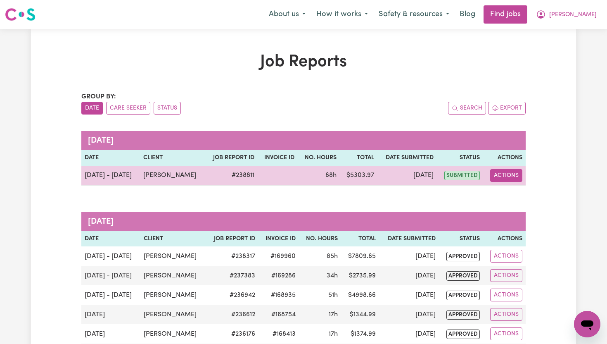
click at [511, 174] on button "Actions" at bounding box center [506, 175] width 32 height 13
click at [522, 191] on link "View Job Report" at bounding box center [527, 194] width 71 height 17
select select "pm"
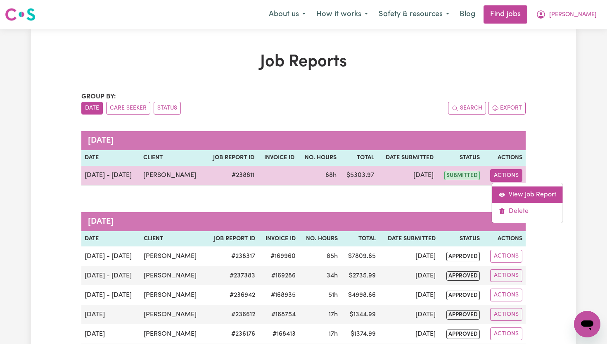
select select "pm"
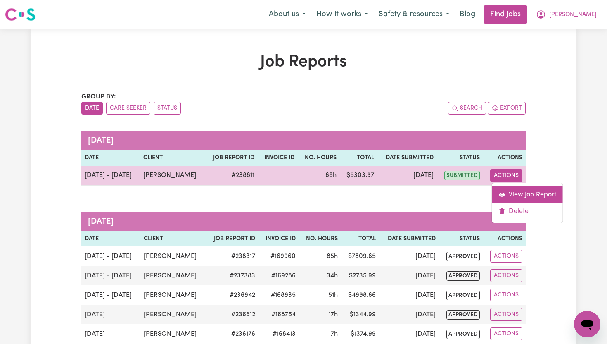
select select "pm"
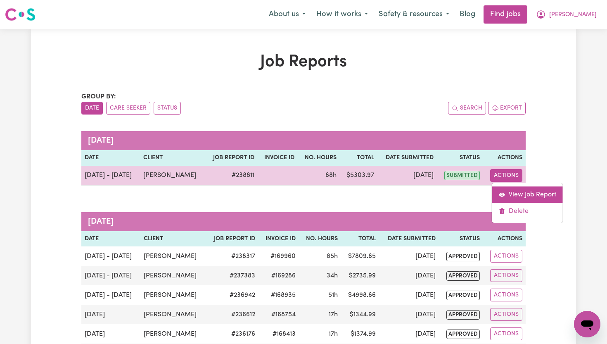
select select "pm"
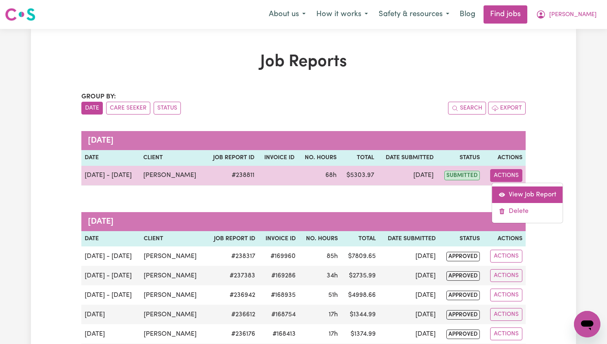
select select "pm"
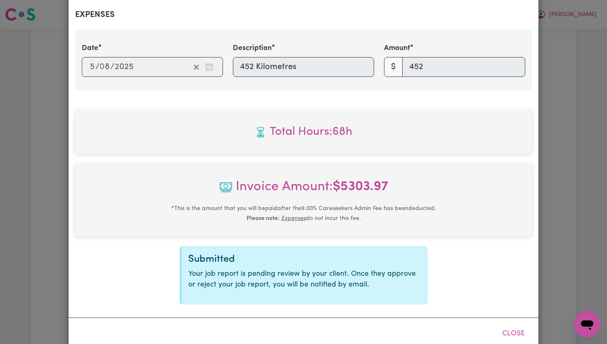
scroll to position [1443, 0]
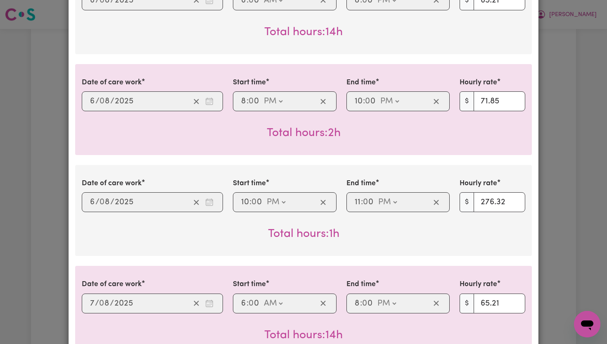
select select "65.21-Weekday"
select select "71.85-EveningCare"
select select "276.32-Overnight"
select select "65.21-Weekday"
select select "71.85-EveningCare"
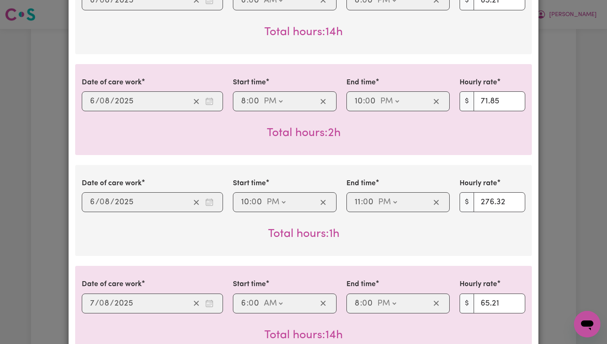
select select "276.32-Overnight"
select select "65.21-Weekday"
select select "71.85-EveningCare"
select select "276.32-Overnight"
select select "65.21-Weekday"
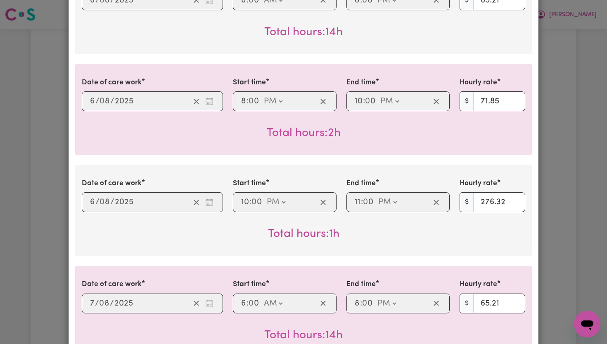
select select "71.85-EveningCare"
select select "276.32-Overnight"
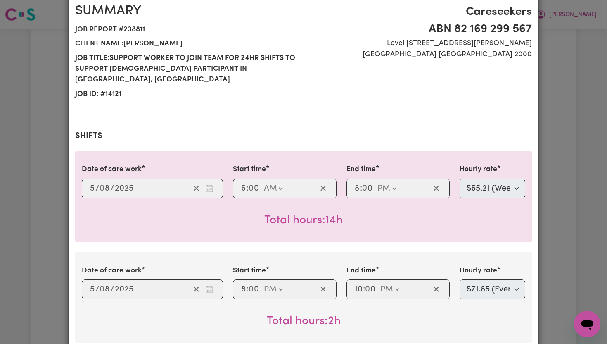
scroll to position [0, 0]
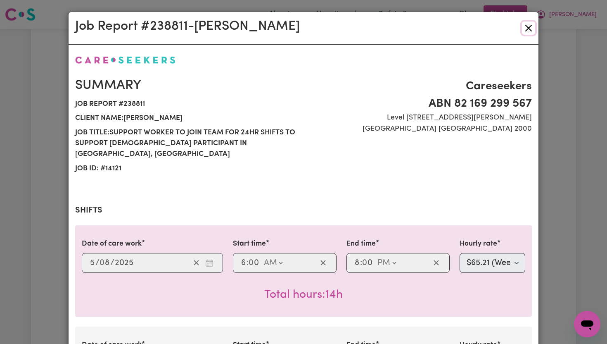
click at [529, 30] on button "Close" at bounding box center [528, 27] width 13 height 13
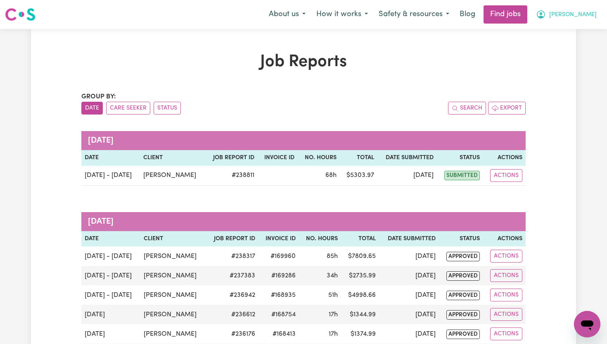
click at [595, 12] on button "[PERSON_NAME]" at bounding box center [566, 14] width 71 height 17
click at [561, 45] on link "My Dashboard" at bounding box center [568, 48] width 65 height 16
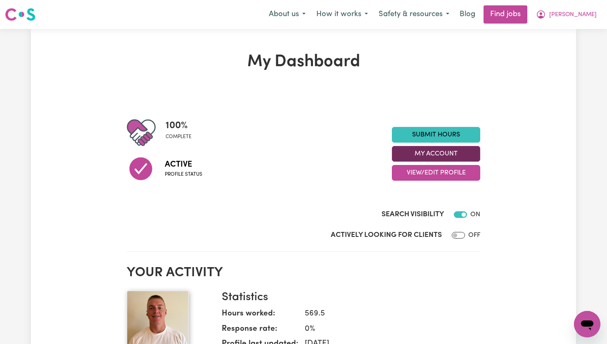
click at [467, 158] on button "My Account" at bounding box center [436, 154] width 88 height 16
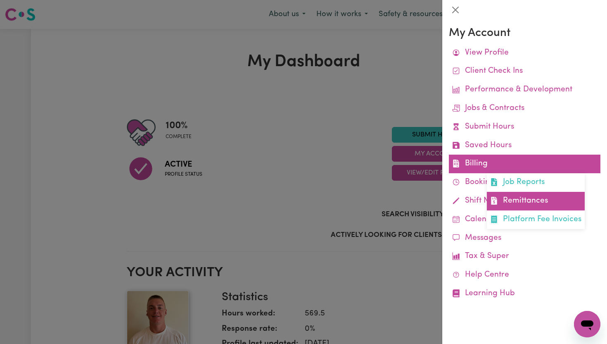
click at [524, 198] on link "Remittances" at bounding box center [536, 201] width 98 height 19
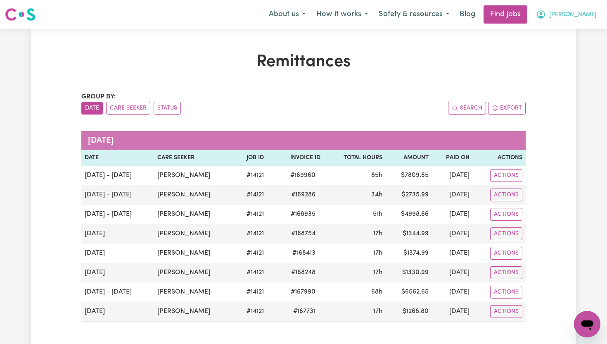
click at [589, 15] on span "[PERSON_NAME]" at bounding box center [572, 14] width 47 height 9
click at [564, 46] on link "My Dashboard" at bounding box center [568, 48] width 65 height 16
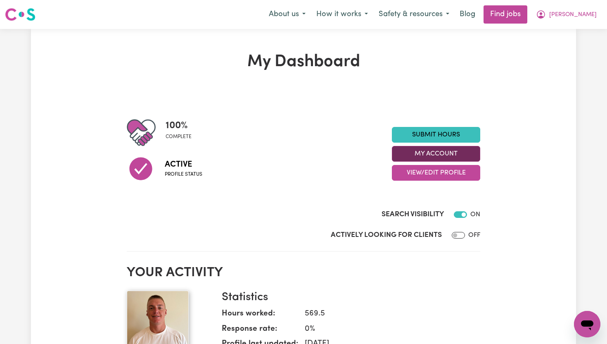
click at [439, 157] on button "My Account" at bounding box center [436, 154] width 88 height 16
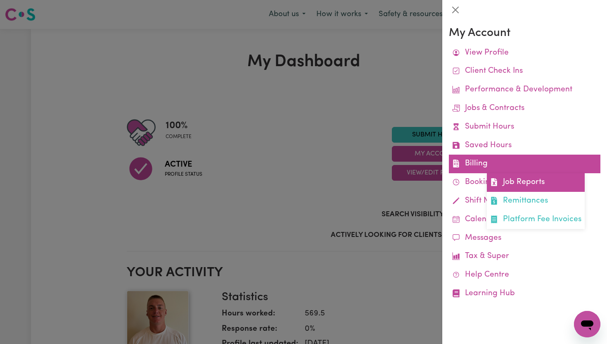
click at [517, 180] on link "Job Reports" at bounding box center [536, 182] width 98 height 19
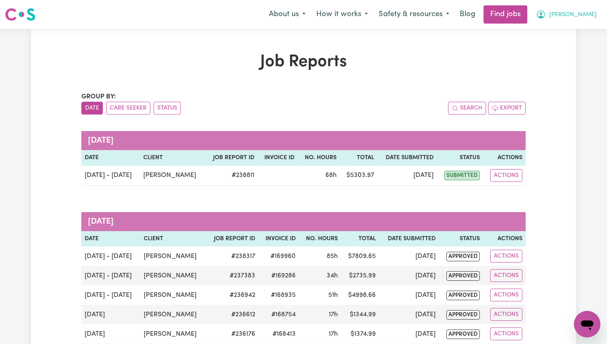
click at [595, 13] on button "[PERSON_NAME]" at bounding box center [566, 14] width 71 height 17
click at [559, 51] on link "My Dashboard" at bounding box center [568, 48] width 65 height 16
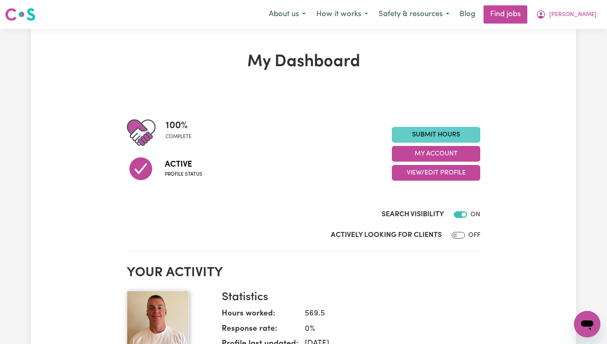
click at [463, 135] on link "Submit Hours" at bounding box center [436, 135] width 88 height 16
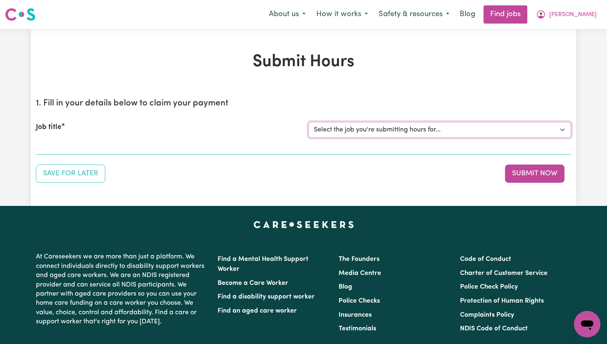
click at [468, 128] on select "Select the job you're submitting hours for... [[PERSON_NAME]] Support Worker To…" at bounding box center [439, 130] width 263 height 16
select select "14121"
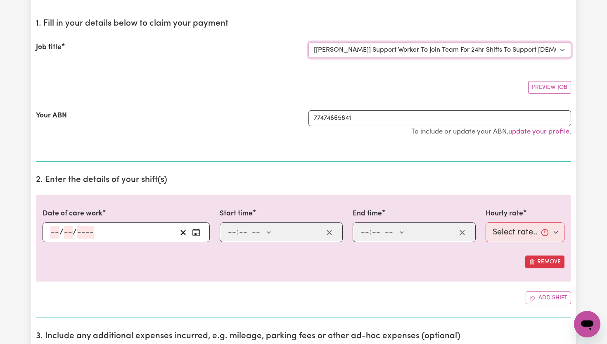
scroll to position [84, 0]
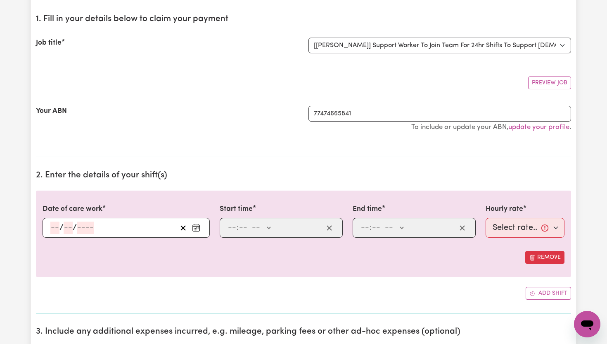
click at [193, 225] on icon "Enter the date of care work" at bounding box center [196, 227] width 8 height 8
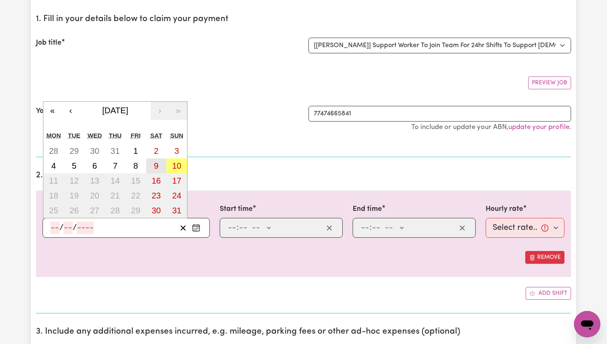
click at [154, 166] on button "9" at bounding box center [156, 165] width 21 height 15
type input "[DATE]"
type input "9"
type input "8"
type input "2025"
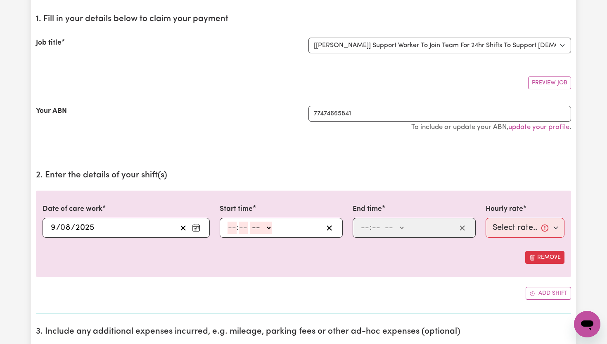
click at [235, 224] on input "number" at bounding box center [232, 227] width 9 height 12
type input "6"
type input "00"
click at [267, 227] on select "-- AM PM" at bounding box center [260, 227] width 22 height 12
select select "am"
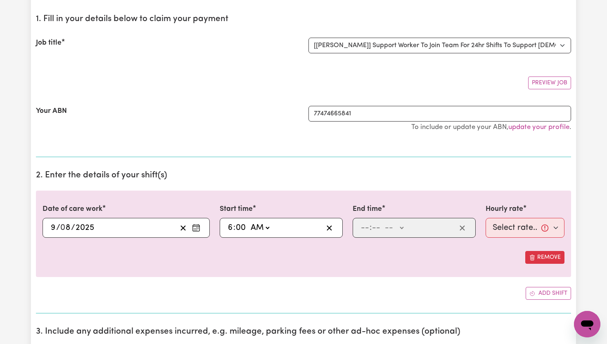
type input "06:00"
type input "0"
click at [368, 225] on input "number" at bounding box center [365, 227] width 9 height 12
type input "8"
type input "0"
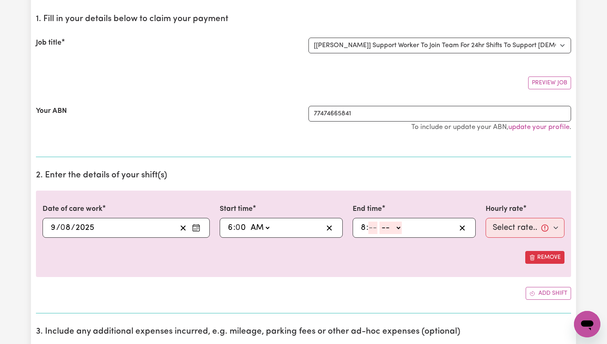
click at [365, 229] on input "8" at bounding box center [364, 227] width 6 height 12
type input "10"
type input "0"
click at [403, 231] on select "-- AM PM" at bounding box center [395, 227] width 22 height 12
select select "pm"
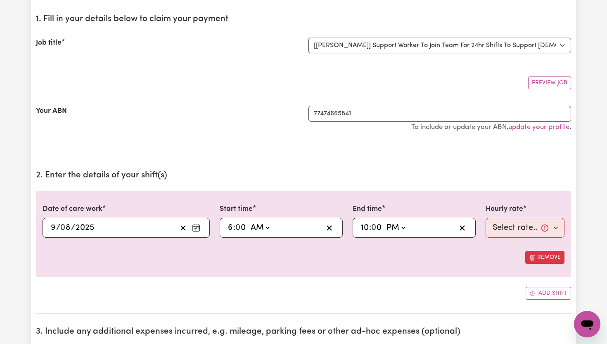
type input "22:00"
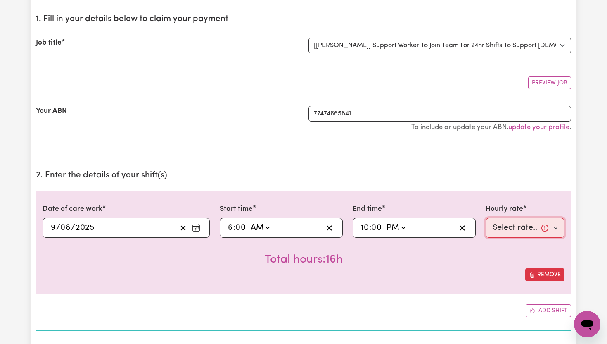
click at [554, 226] on select "Select rate... $65.21 (Weekday) $91.76 ([DATE]) $118.32 ([DATE]) $144.87 (Publi…" at bounding box center [525, 228] width 79 height 20
select select "91.76-[DATE]"
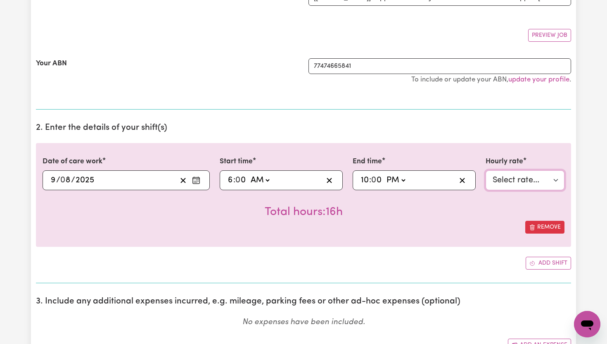
scroll to position [133, 0]
click at [539, 261] on button "Add shift" at bounding box center [548, 262] width 45 height 13
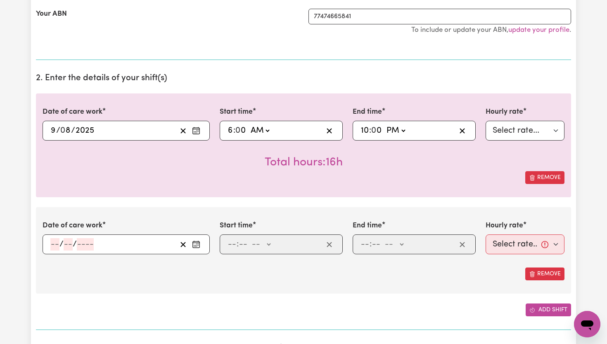
scroll to position [183, 0]
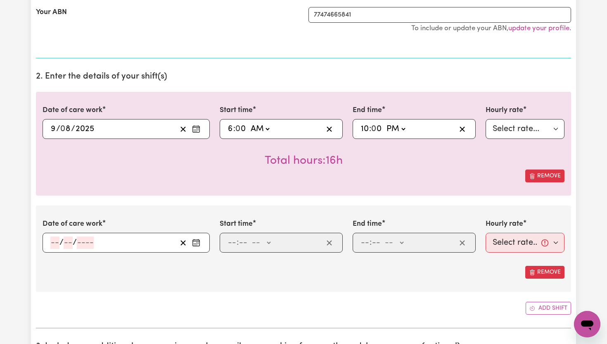
click at [59, 239] on input "number" at bounding box center [54, 242] width 9 height 12
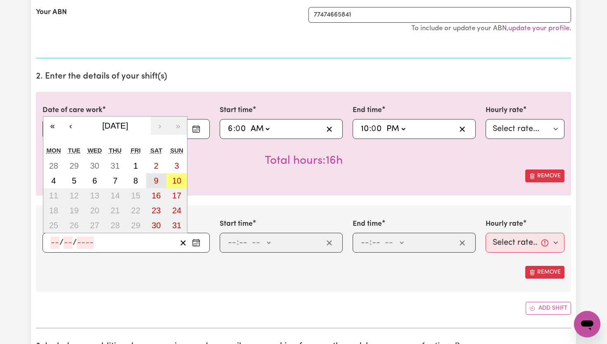
click at [159, 180] on button "9" at bounding box center [156, 180] width 21 height 15
type input "[DATE]"
type input "9"
type input "8"
type input "2025"
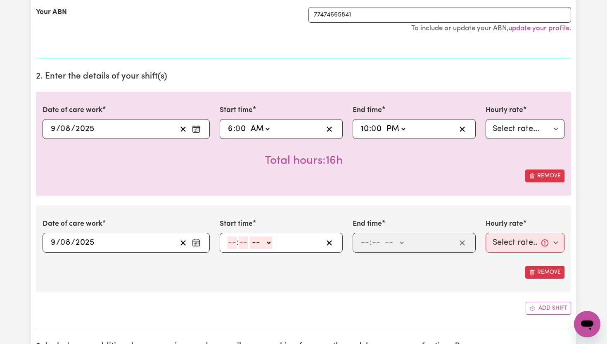
click at [235, 242] on input "number" at bounding box center [232, 242] width 9 height 12
type input "10"
type input "0"
click at [273, 243] on select "-- AM PM" at bounding box center [263, 242] width 22 height 12
select select "pm"
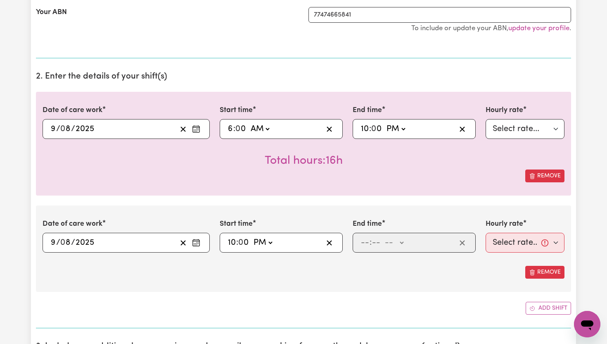
type input "22:00"
click at [367, 245] on input "number" at bounding box center [365, 242] width 9 height 12
type input "11"
type input "00"
click at [401, 241] on select "-- AM PM" at bounding box center [393, 242] width 22 height 12
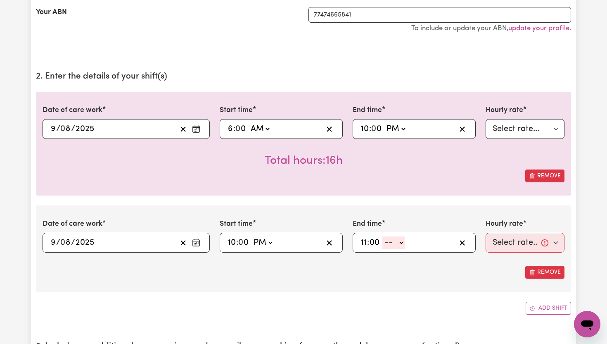
select select "pm"
type input "23:00"
type input "0"
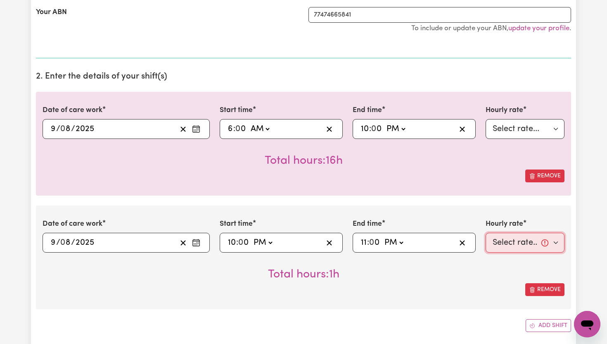
click at [556, 244] on select "Select rate... $65.21 (Weekday) $91.76 ([DATE]) $118.32 ([DATE]) $144.87 (Publi…" at bounding box center [525, 243] width 79 height 20
select select "276.32-Overnight"
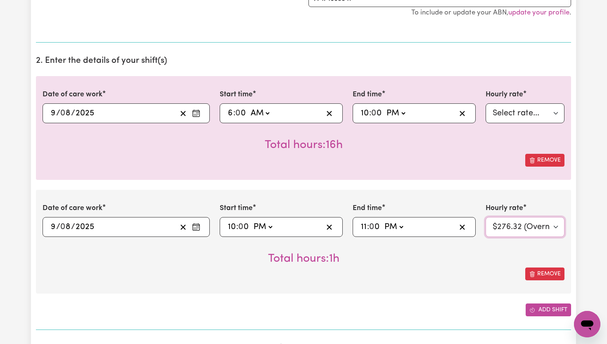
scroll to position [199, 0]
click at [556, 311] on button "Add shift" at bounding box center [548, 308] width 45 height 13
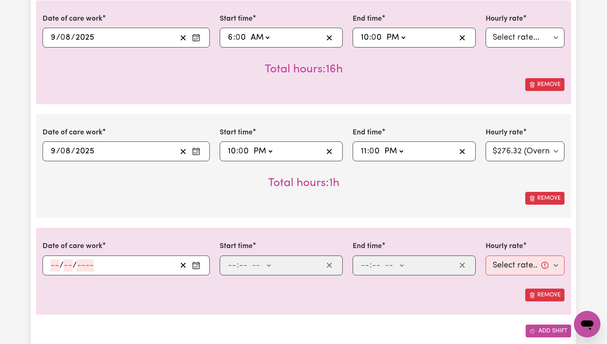
scroll to position [276, 0]
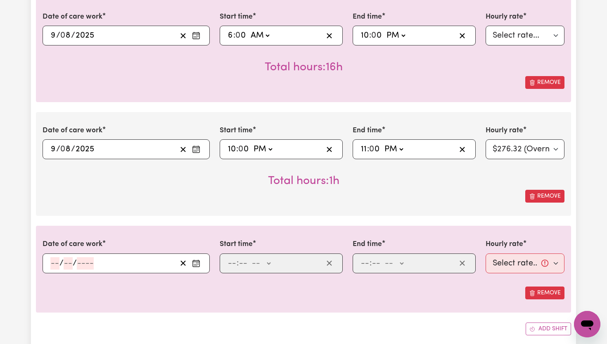
click at [196, 261] on icon "Enter the date of care work" at bounding box center [196, 263] width 8 height 8
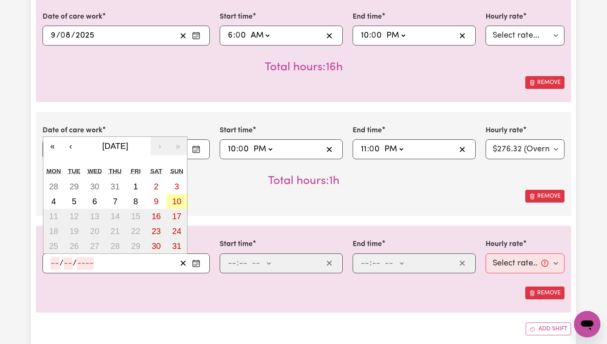
click at [177, 199] on abbr "10" at bounding box center [176, 201] width 9 height 9
type input "[DATE]"
type input "10"
type input "8"
type input "2025"
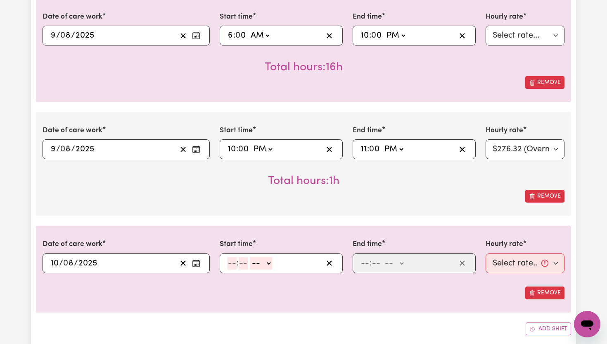
click at [235, 262] on input "number" at bounding box center [232, 263] width 9 height 12
type input "6"
type input "00"
click at [265, 265] on select "-- AM PM" at bounding box center [260, 263] width 22 height 12
select select "am"
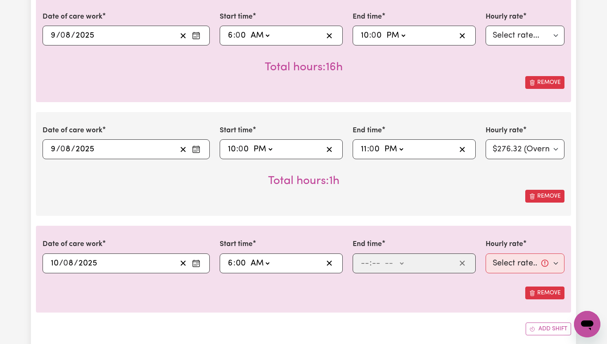
type input "06:00"
type input "0"
click at [367, 260] on input "number" at bounding box center [365, 263] width 9 height 12
type input "10"
type input "0"
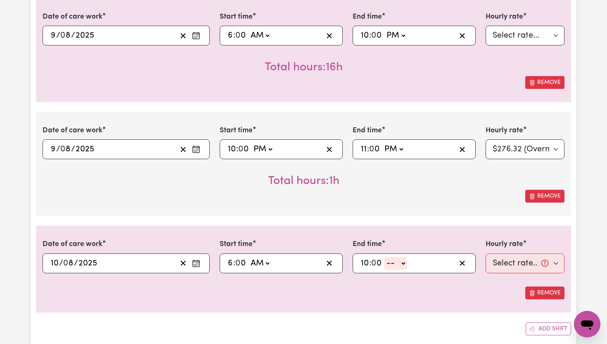
click at [404, 264] on select "-- AM PM" at bounding box center [395, 263] width 22 height 12
select select "pm"
type input "22:00"
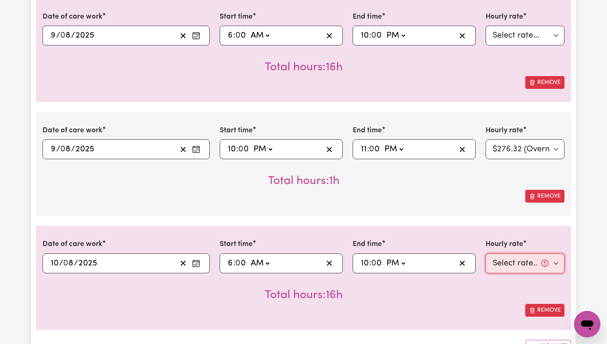
click at [555, 265] on select "Select rate... $65.21 (Weekday) $91.76 ([DATE]) $118.32 ([DATE]) $144.87 (Publi…" at bounding box center [525, 263] width 79 height 20
select select "118.32-[DATE]"
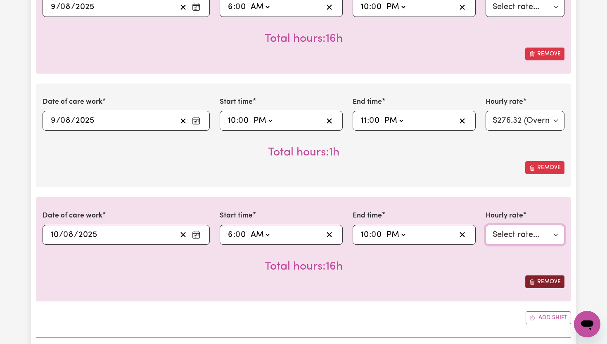
scroll to position [307, 0]
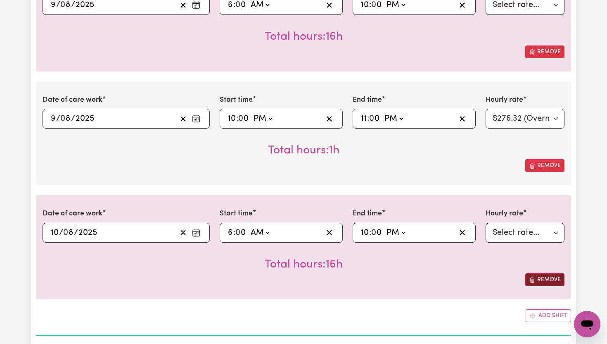
click at [557, 316] on button "Add shift" at bounding box center [548, 315] width 45 height 13
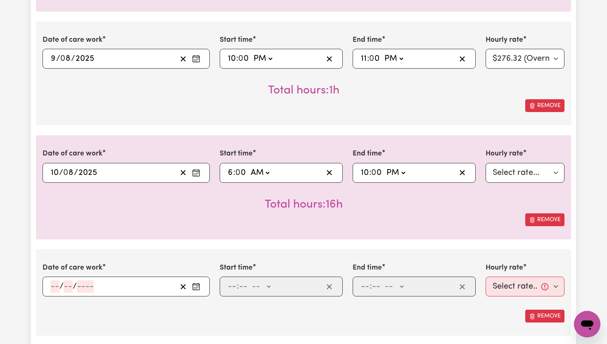
scroll to position [368, 0]
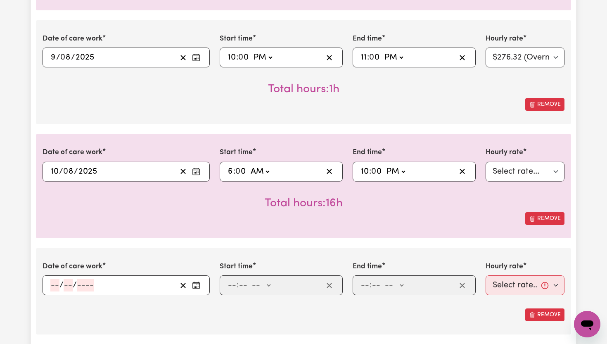
click at [195, 287] on icon "Enter the date of care work" at bounding box center [196, 285] width 8 height 8
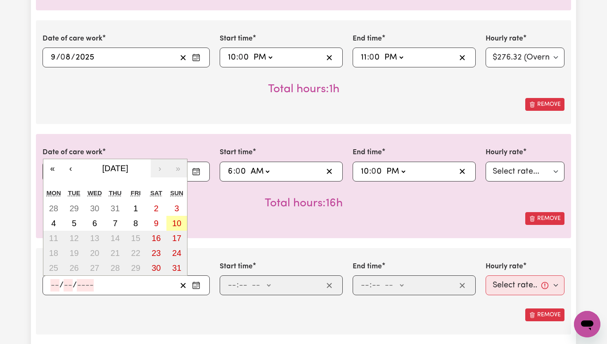
click at [177, 224] on abbr "10" at bounding box center [176, 222] width 9 height 9
type input "[DATE]"
type input "10"
type input "8"
type input "2025"
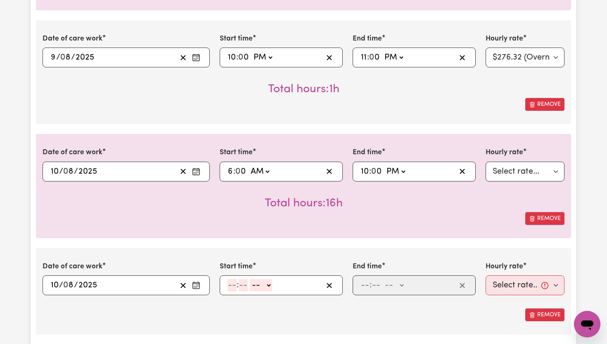
click at [233, 289] on input "number" at bounding box center [232, 285] width 9 height 12
type input "11"
type input "00"
click at [268, 286] on select "-- AM PM" at bounding box center [260, 285] width 22 height 12
select select "pm"
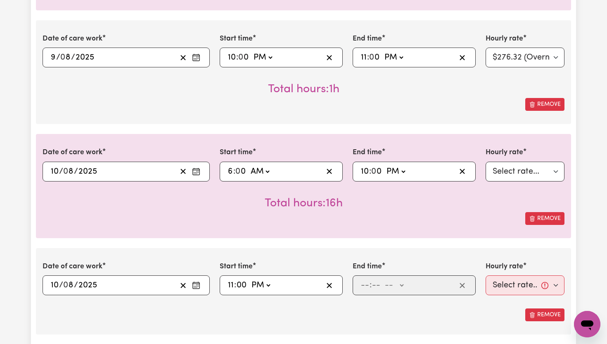
type input "23:00"
type input "0"
click at [232, 285] on input "11" at bounding box center [231, 285] width 7 height 12
type input "13:00"
type input "1"
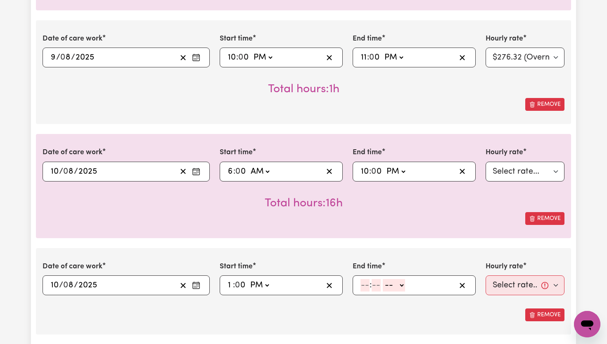
type input "22:00"
type input "10"
click at [365, 285] on input "number" at bounding box center [365, 285] width 9 height 12
type input "11"
type input "00"
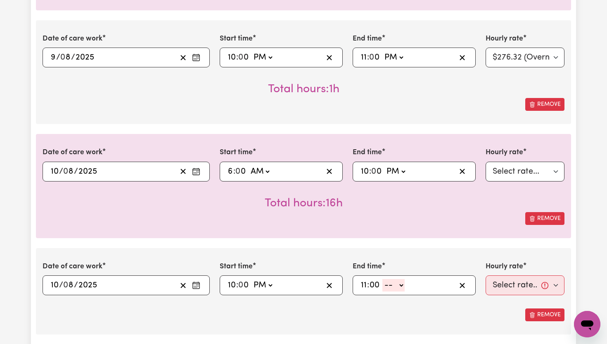
click at [402, 288] on select "-- AM PM" at bounding box center [393, 285] width 22 height 12
select select "pm"
type input "23:00"
type input "0"
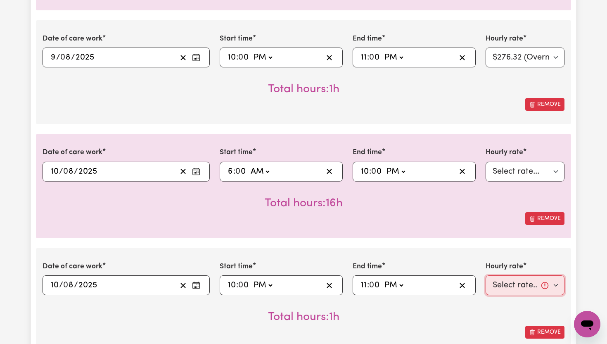
click at [552, 288] on select "Select rate... $65.21 (Weekday) $91.76 ([DATE]) $118.32 ([DATE]) $144.87 (Publi…" at bounding box center [525, 285] width 79 height 20
select select "276.32-Overnight"
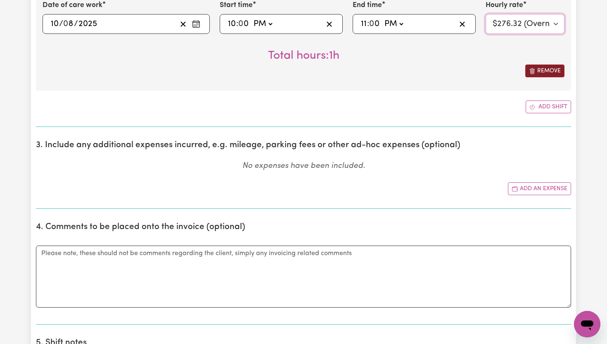
scroll to position [631, 0]
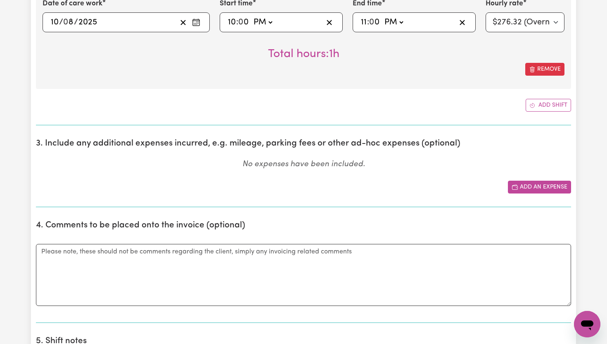
click at [522, 187] on button "Add an expense" at bounding box center [539, 186] width 63 height 13
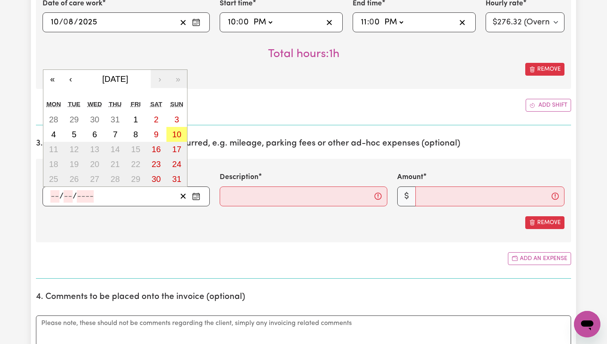
click at [56, 197] on input "number" at bounding box center [54, 196] width 9 height 12
click at [154, 138] on abbr "9" at bounding box center [156, 134] width 5 height 9
type input "[DATE]"
type input "9"
type input "8"
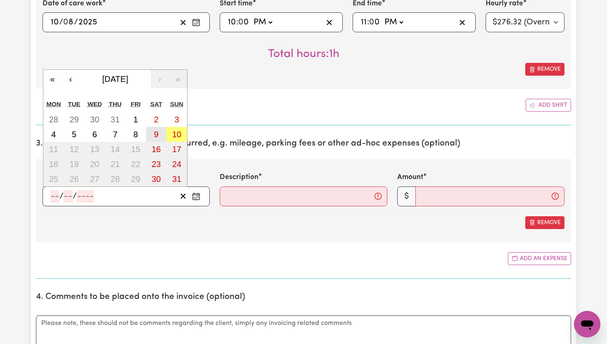
type input "2025"
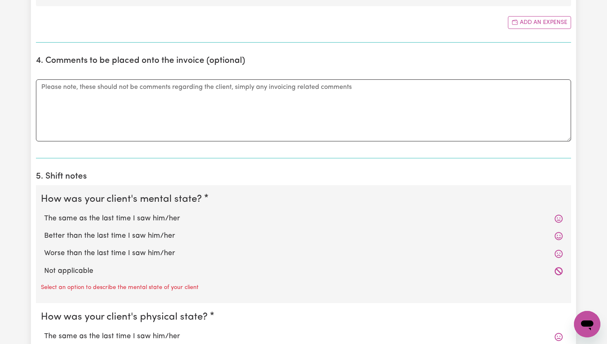
scroll to position [873, 0]
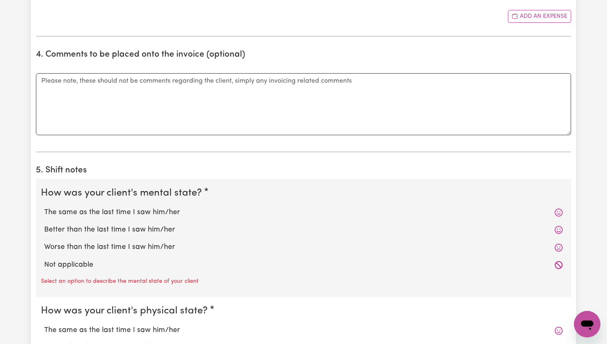
click at [87, 214] on label "The same as the last time I saw him/her" at bounding box center [303, 212] width 519 height 11
click at [44, 207] on input "The same as the last time I saw him/her" at bounding box center [44, 206] width 0 height 0
radio input "true"
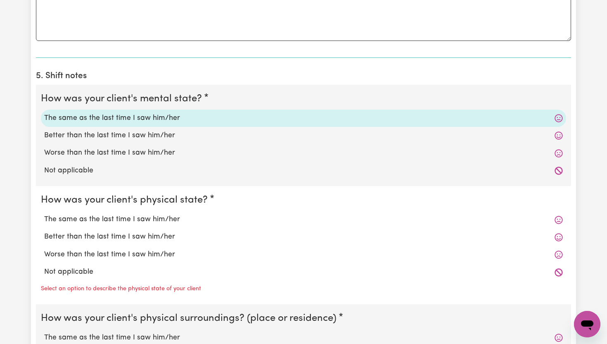
scroll to position [973, 0]
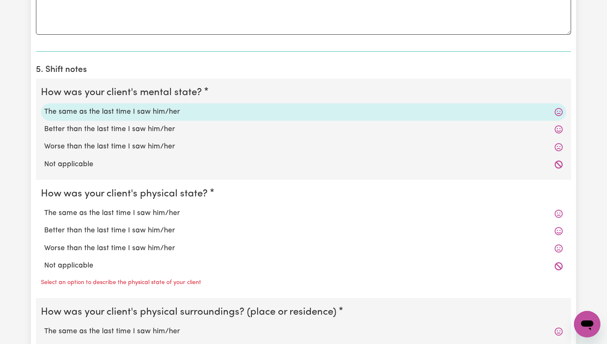
click at [87, 214] on label "The same as the last time I saw him/her" at bounding box center [303, 213] width 519 height 11
click at [44, 208] on input "The same as the last time I saw him/her" at bounding box center [44, 207] width 0 height 0
radio input "true"
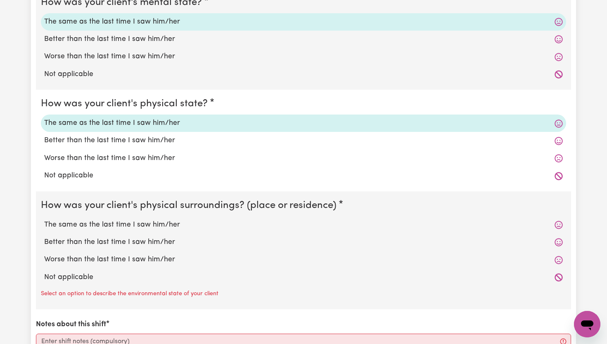
scroll to position [1066, 0]
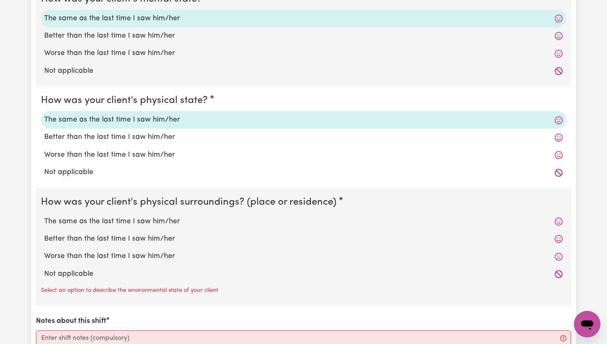
click at [86, 221] on label "The same as the last time I saw him/her" at bounding box center [303, 221] width 519 height 11
click at [44, 216] on input "The same as the last time I saw him/her" at bounding box center [44, 216] width 0 height 0
radio input "true"
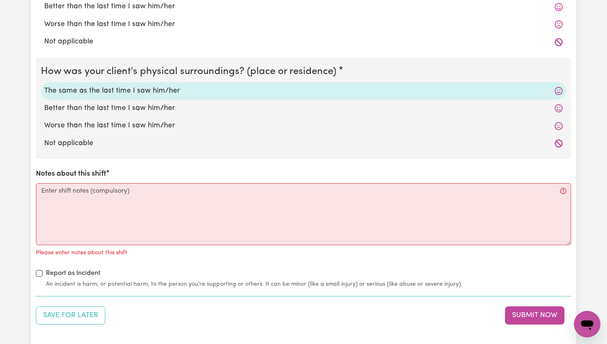
scroll to position [1200, 0]
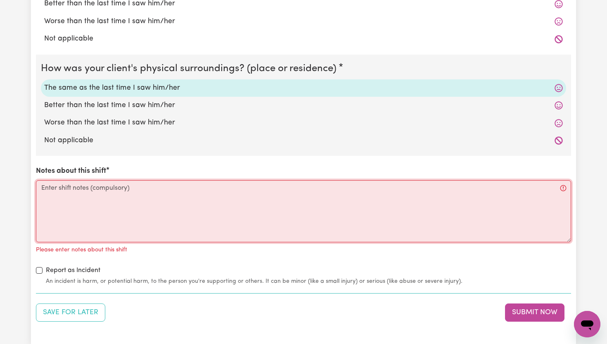
click at [107, 202] on textarea "Notes about this shift" at bounding box center [303, 211] width 535 height 62
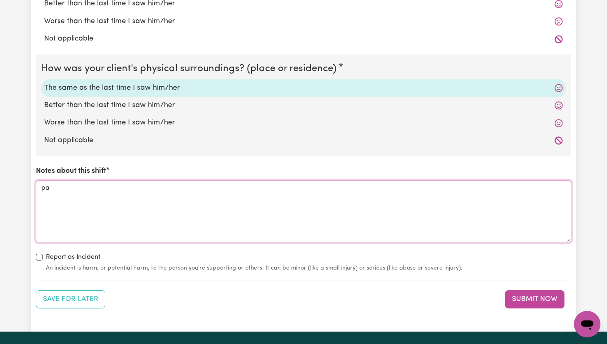
type textarea "p"
type textarea "P"
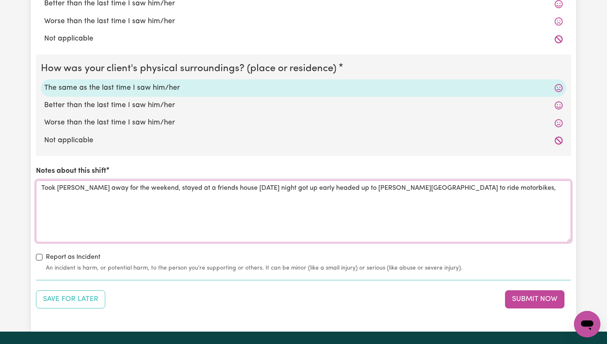
click at [228, 186] on textarea "Took [PERSON_NAME] away for the weekend, stayed at a friends house [DATE] night…" at bounding box center [303, 211] width 535 height 62
click at [228, 192] on textarea "Took [PERSON_NAME] away for the weekend, stayed at a friends house [DATE] night…" at bounding box center [303, 211] width 535 height 62
click at [231, 189] on textarea "Took [PERSON_NAME] away for the weekend, stayed at a friends house [DATE] night…" at bounding box center [303, 211] width 535 height 62
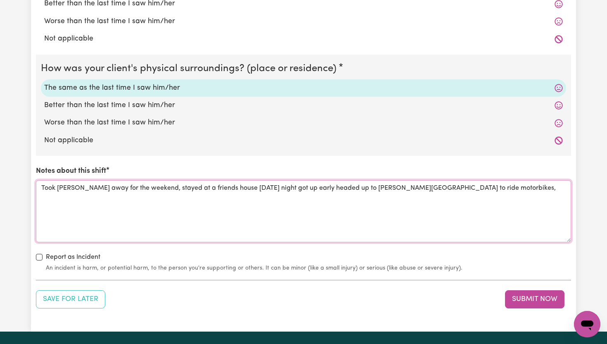
click at [248, 210] on textarea "Took [PERSON_NAME] away for the weekend, stayed at a friends house [DATE] night…" at bounding box center [303, 211] width 535 height 62
click at [437, 188] on textarea "Took [PERSON_NAME] away for the weekend, stayed at a friends house [DATE] night…" at bounding box center [303, 211] width 535 height 62
click at [227, 190] on textarea "Took [PERSON_NAME] away for the weekend, stayed at a friends house [DATE] night…" at bounding box center [303, 211] width 535 height 62
click at [291, 191] on textarea "Took [PERSON_NAME] away for the weekend, stayed at a friends house [DATE] night…" at bounding box center [303, 211] width 535 height 62
click at [93, 199] on textarea "Took [PERSON_NAME] away for the weekend, stayed at a friends house [DATE] night…" at bounding box center [303, 211] width 535 height 62
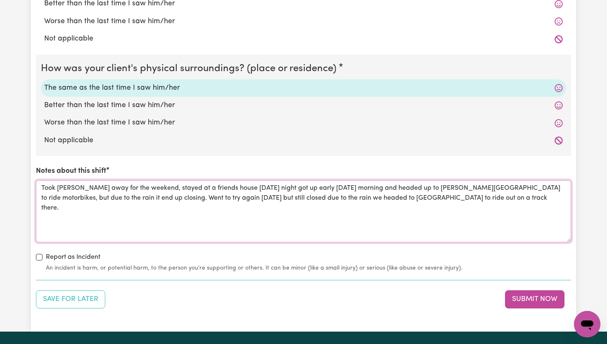
click at [439, 198] on textarea "Took [PERSON_NAME] away for the weekend, stayed at a friends house [DATE] night…" at bounding box center [303, 211] width 535 height 62
click at [90, 222] on textarea "Took [PERSON_NAME] away for the weekend, stayed at a friends house [DATE] night…" at bounding box center [303, 211] width 535 height 62
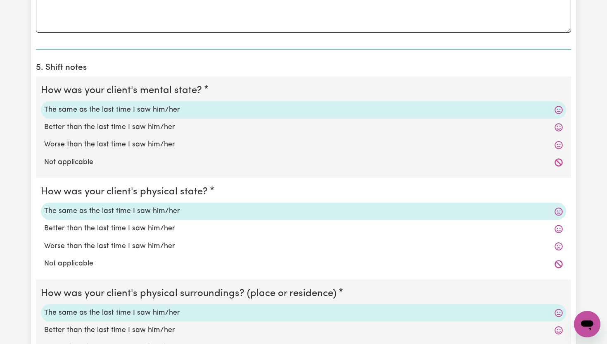
scroll to position [975, 0]
type textarea "Took [PERSON_NAME] away for the weekend, stayed at a friends house [DATE] night…"
